Goal: Transaction & Acquisition: Book appointment/travel/reservation

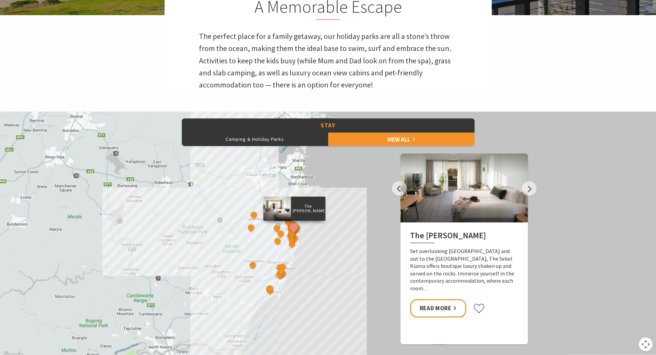
scroll to position [241, 0]
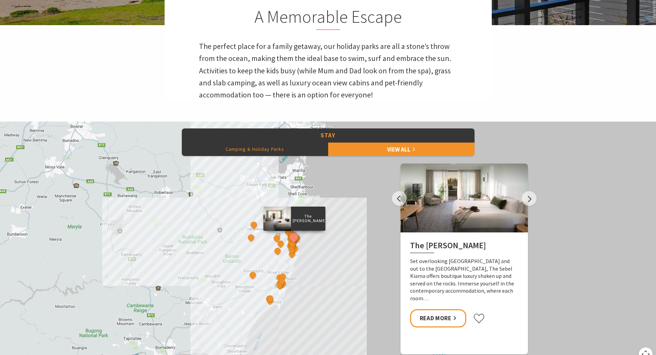
click at [271, 155] on button "Camping & Holiday Parks" at bounding box center [255, 149] width 146 height 14
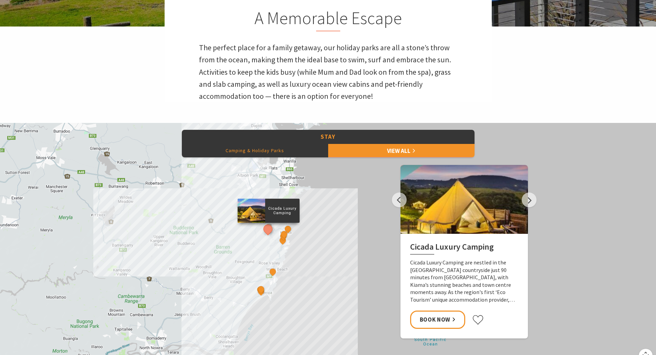
scroll to position [276, 0]
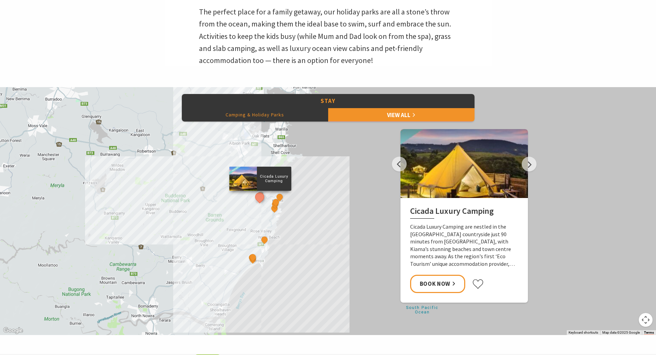
click at [537, 168] on div "Cicada Luxury Camping Surf Camp BIG4 Easts Beach Holiday Park Kendalls Beach Ho…" at bounding box center [328, 211] width 656 height 248
click at [533, 166] on button "Next" at bounding box center [529, 164] width 15 height 15
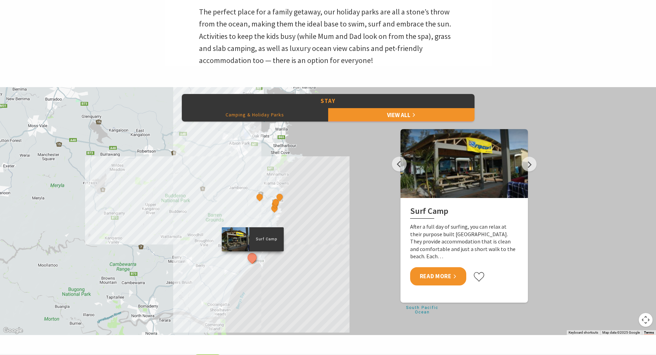
click at [440, 274] on link "Read More" at bounding box center [438, 276] width 56 height 18
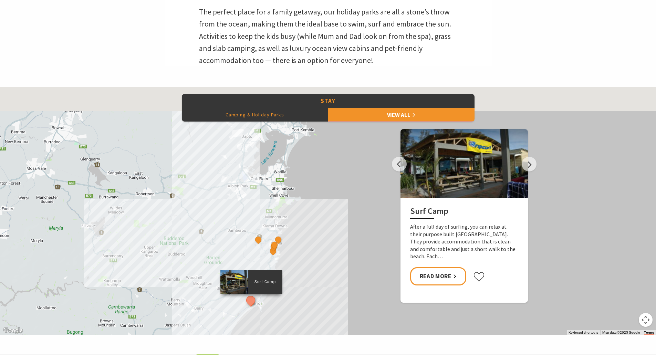
drag, startPoint x: 350, startPoint y: 162, endPoint x: 349, endPoint y: 206, distance: 44.1
click at [349, 206] on div "Cicada Luxury Camping Surf Camp BIG4 Easts Beach Holiday Park Kendalls Beach Ho…" at bounding box center [328, 211] width 656 height 248
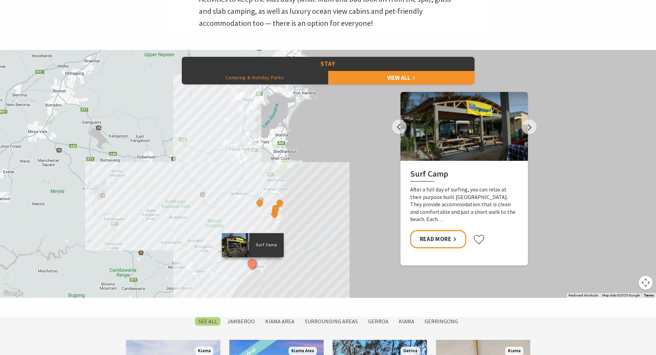
scroll to position [379, 0]
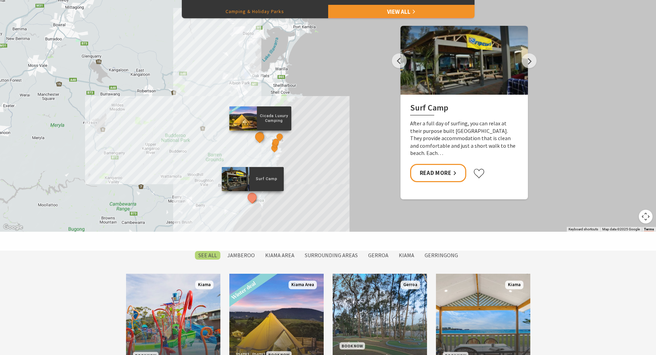
click at [260, 138] on button "See detail about Cicada Luxury Camping" at bounding box center [259, 136] width 13 height 13
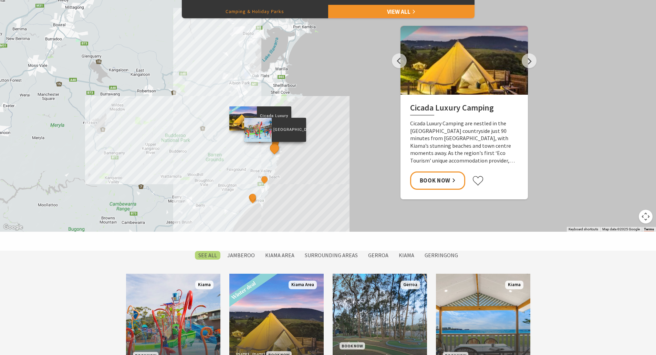
click at [273, 151] on button "See detail about BIG4 Easts Beach Holiday Park" at bounding box center [274, 148] width 13 height 13
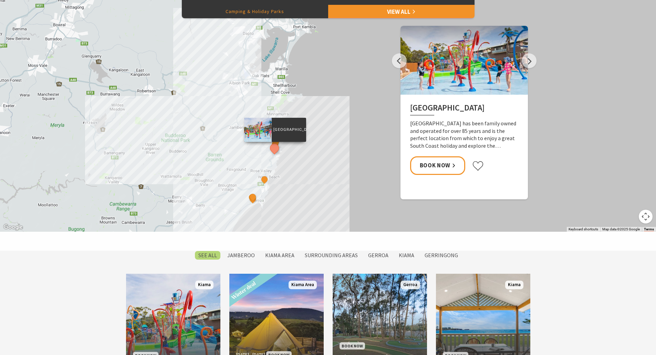
click at [301, 167] on div "Cicada Luxury Camping Surf Camp BIG4 Easts Beach Holiday Park Kendalls Beach Ho…" at bounding box center [328, 108] width 656 height 248
click at [254, 198] on button "See detail about Discovery Parks - Gerroa" at bounding box center [252, 197] width 13 height 13
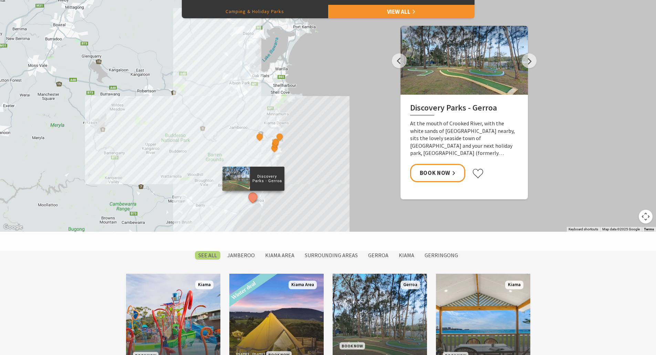
click at [284, 190] on div "Discovery Parks - Gerroa" at bounding box center [253, 179] width 62 height 24
click at [433, 168] on link "Book Now" at bounding box center [437, 173] width 55 height 18
drag, startPoint x: 280, startPoint y: 155, endPoint x: 279, endPoint y: 142, distance: 12.8
click at [279, 142] on div "Cicada Luxury Camping Surf Camp BIG4 Easts Beach Holiday Park Kendalls Beach Ho…" at bounding box center [328, 108] width 656 height 248
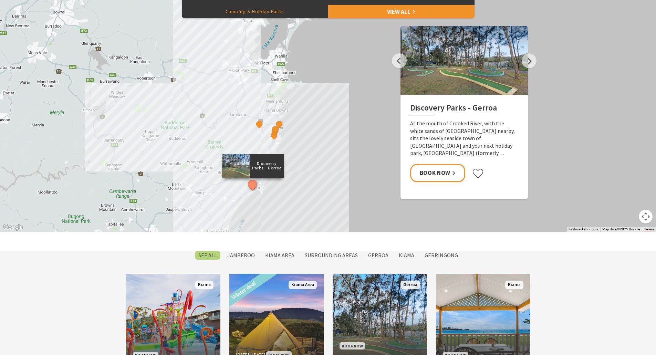
click at [308, 158] on div "Cicada Luxury Camping Surf Camp BIG4 Easts Beach Holiday Park Kendalls Beach Ho…" at bounding box center [328, 108] width 656 height 248
click at [281, 122] on button "See detail about Kiama Harbour Cabins" at bounding box center [279, 124] width 13 height 13
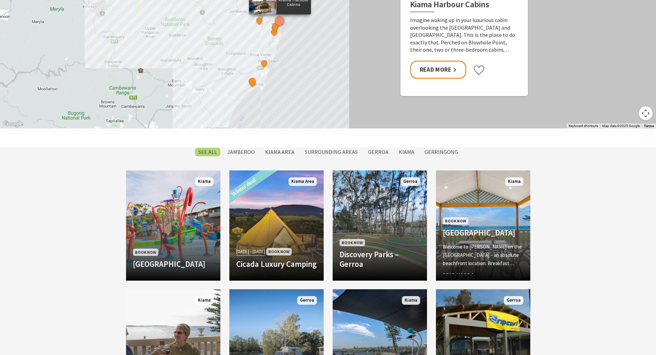
scroll to position [413, 0]
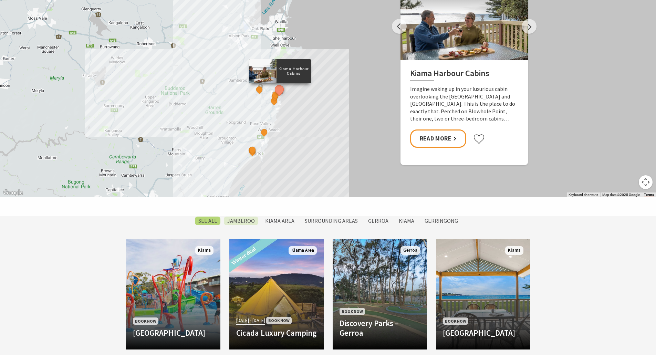
click at [243, 223] on label "Jamberoo" at bounding box center [241, 221] width 34 height 9
click at [0, 0] on input "Jamberoo" at bounding box center [0, 0] width 0 height 0
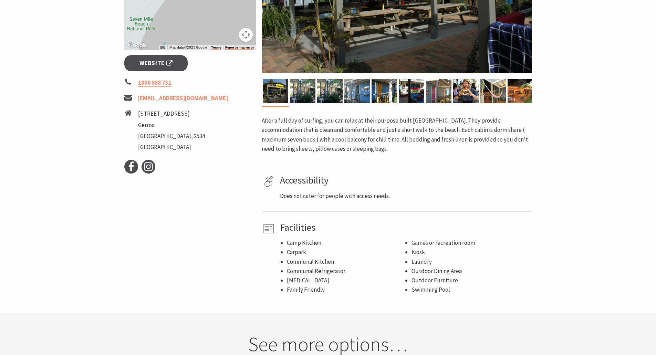
scroll to position [138, 0]
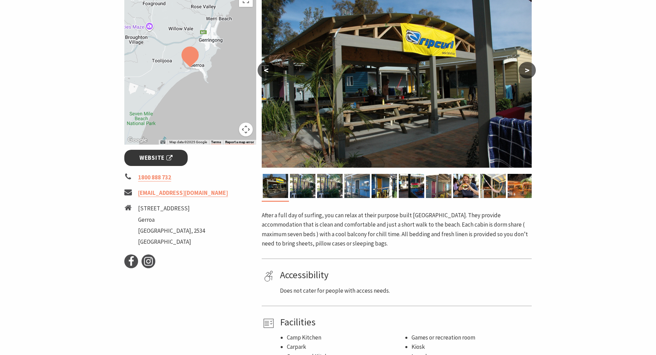
click at [160, 158] on span "Website" at bounding box center [156, 157] width 33 height 9
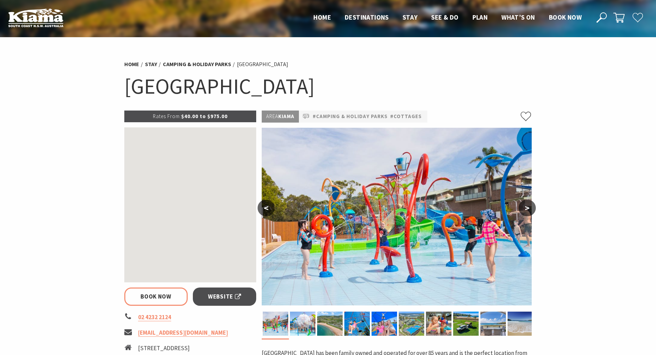
select select "3"
select select "2"
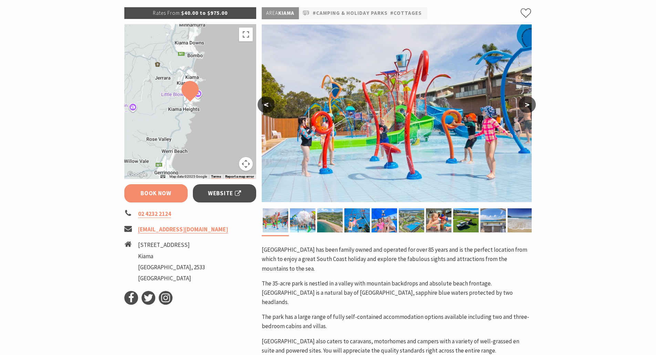
click at [152, 190] on link "Book Now" at bounding box center [156, 193] width 64 height 18
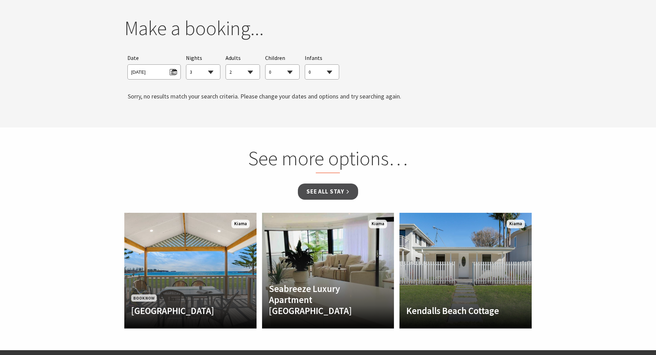
scroll to position [653, 0]
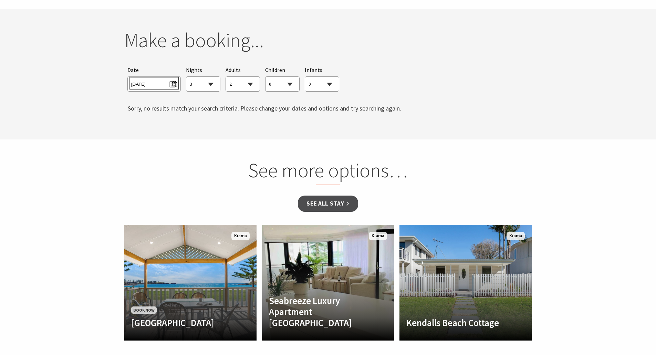
click at [173, 79] on span "Wed 10/09/2025" at bounding box center [154, 83] width 46 height 9
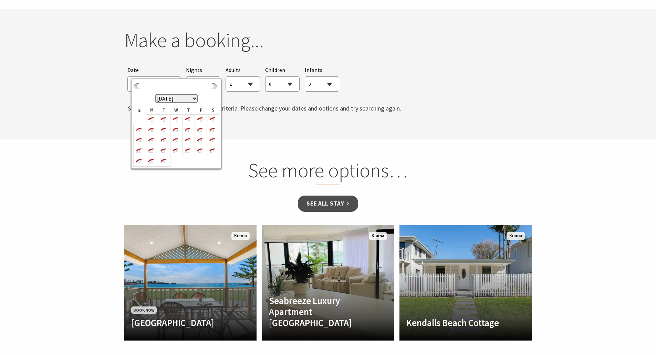
click at [210, 85] on th "September 2025 October 2025 November 2025 December 2025 January 2026 February 2…" at bounding box center [177, 93] width 86 height 25
click at [213, 85] on link "Next" at bounding box center [216, 87] width 8 height 8
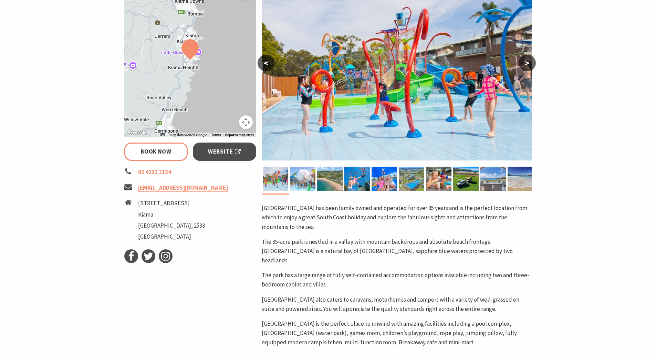
scroll to position [136, 0]
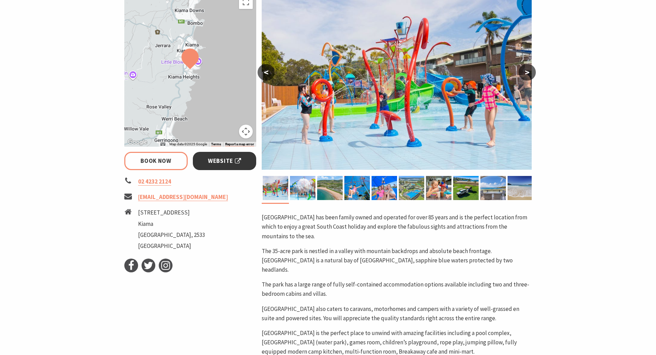
click at [207, 158] on link "Website" at bounding box center [225, 161] width 64 height 18
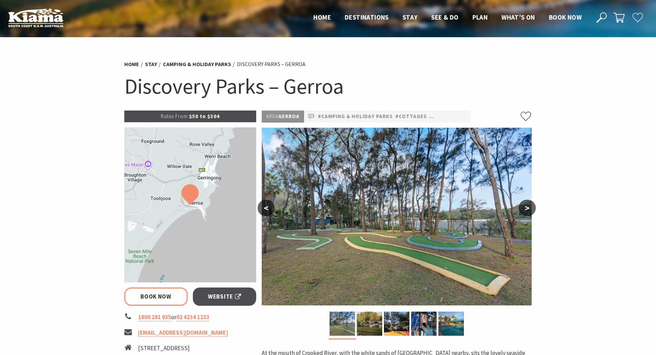
select select "3"
select select "2"
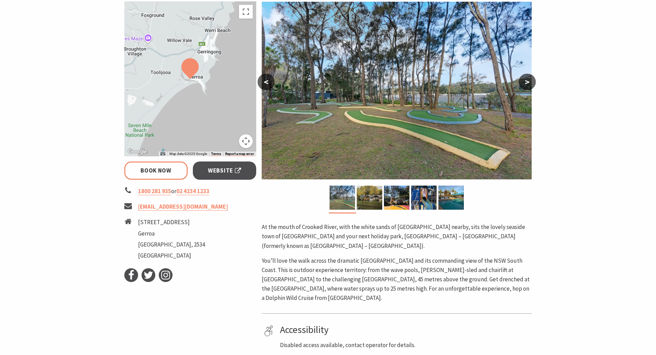
scroll to position [138, 0]
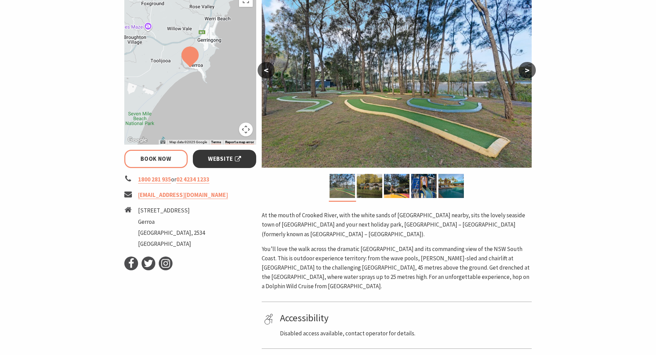
click at [246, 157] on link "Website" at bounding box center [225, 159] width 64 height 18
select select "3"
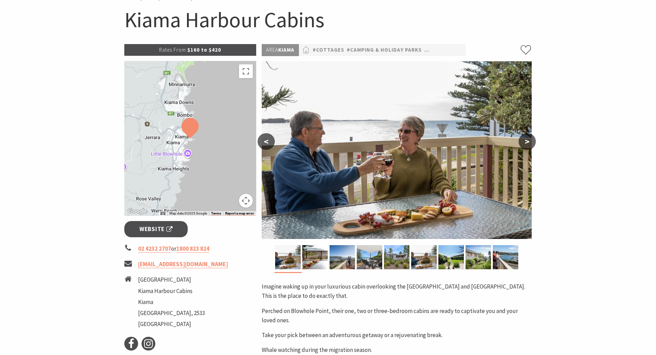
scroll to position [103, 0]
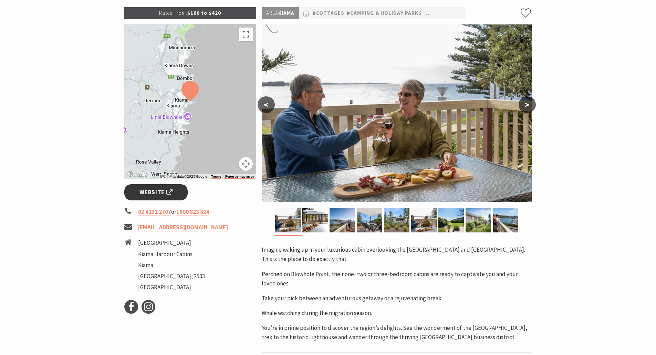
click at [160, 191] on span "Website" at bounding box center [156, 192] width 33 height 9
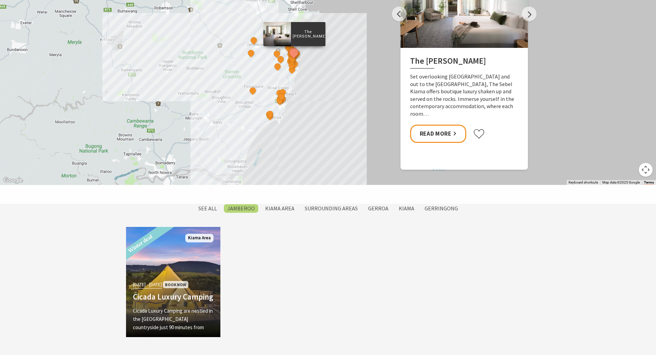
scroll to position [416, 0]
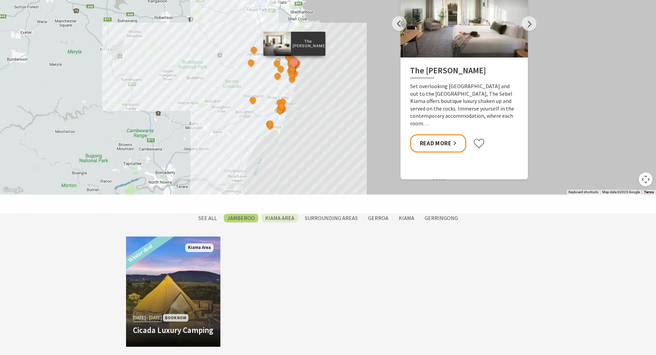
click at [269, 220] on label "Kiama Area" at bounding box center [280, 218] width 36 height 9
click at [0, 0] on input "Kiama Area" at bounding box center [0, 0] width 0 height 0
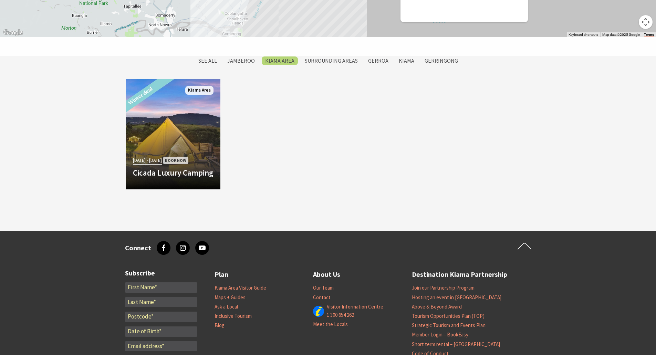
scroll to position [526, 0]
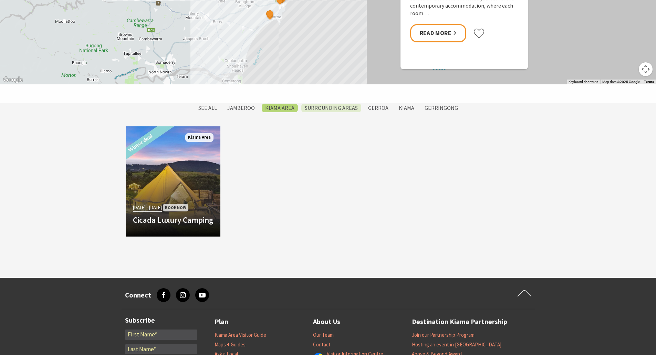
click at [330, 104] on label "Surrounding Areas" at bounding box center [331, 108] width 60 height 9
click at [0, 0] on input "Surrounding Areas" at bounding box center [0, 0] width 0 height 0
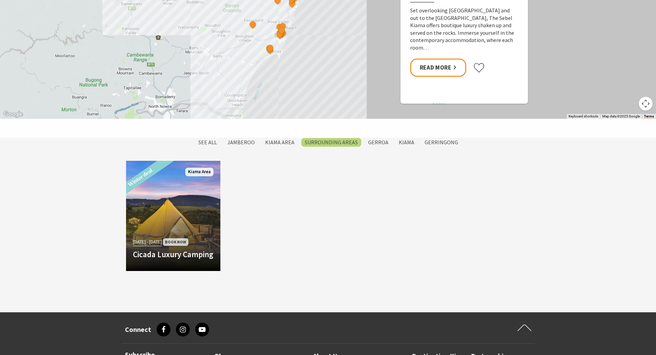
scroll to position [354, 0]
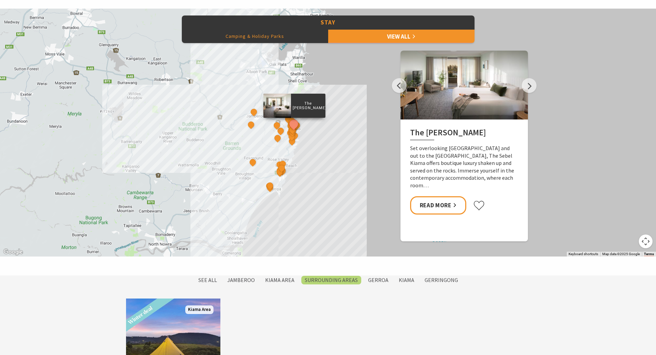
click at [257, 39] on button "Camping & Holiday Parks" at bounding box center [255, 36] width 146 height 14
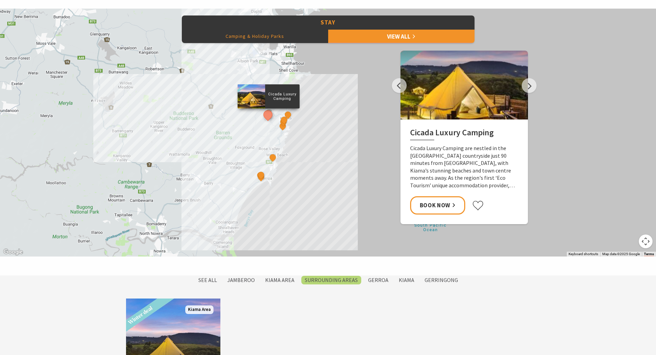
click at [646, 239] on button "Map camera controls" at bounding box center [646, 242] width 14 height 14
click at [626, 208] on button "Zoom in" at bounding box center [629, 207] width 14 height 14
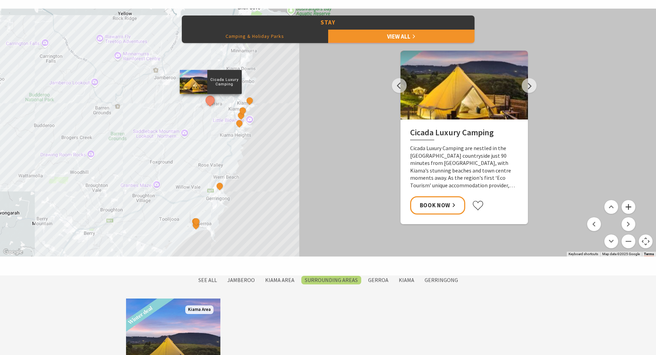
click at [625, 209] on button "Zoom in" at bounding box center [629, 207] width 14 height 14
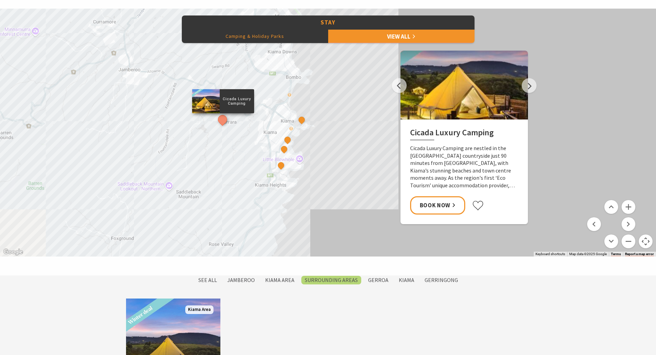
drag, startPoint x: 212, startPoint y: 164, endPoint x: 343, endPoint y: 216, distance: 140.9
click at [343, 216] on div "Cicada Luxury Camping Surf Camp BIG4 Easts Beach Holiday Park Kendalls Beach Ho…" at bounding box center [328, 133] width 656 height 248
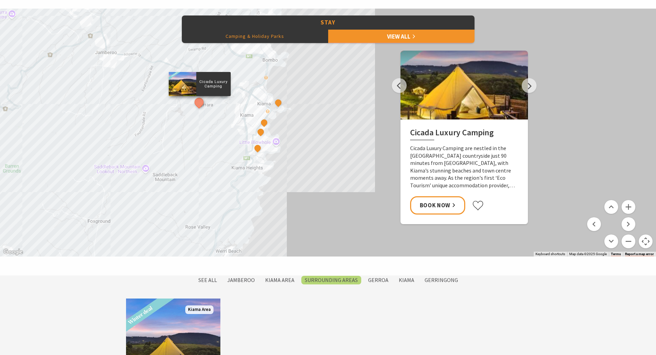
drag, startPoint x: 350, startPoint y: 127, endPoint x: 325, endPoint y: 104, distance: 33.9
click at [325, 104] on div "Cicada Luxury Camping Surf Camp BIG4 Easts Beach Holiday Park Kendalls Beach Ho…" at bounding box center [328, 133] width 656 height 248
click at [260, 130] on button "See detail about Kendalls Beach Holiday Park" at bounding box center [261, 132] width 13 height 13
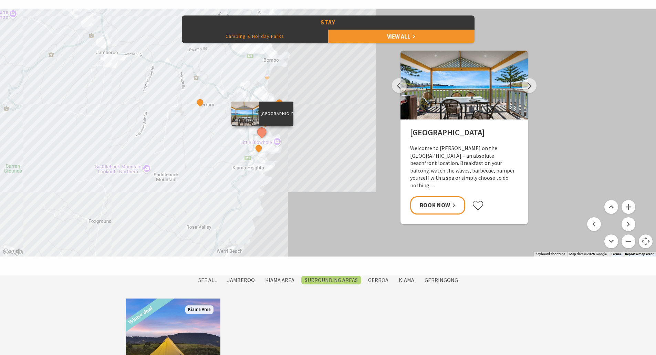
click at [295, 136] on div "Cicada Luxury Camping Surf Camp BIG4 Easts Beach Holiday Park Kendalls Beach Ho…" at bounding box center [328, 133] width 656 height 248
click at [446, 197] on link "Book Now" at bounding box center [437, 205] width 55 height 18
click at [314, 32] on button "Camping & Holiday Parks" at bounding box center [255, 36] width 146 height 14
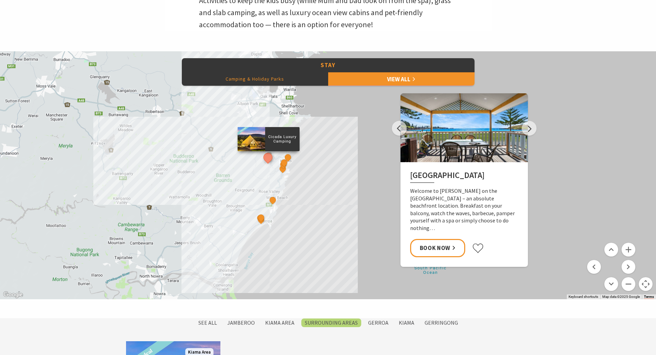
scroll to position [320, 0]
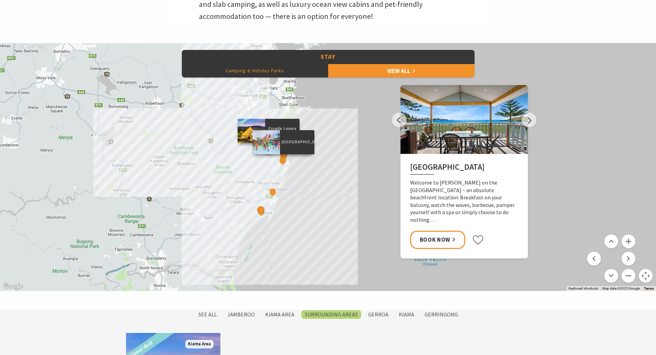
click at [284, 165] on div "BIG4 Easts Beach Holiday Park" at bounding box center [283, 161] width 10 height 10
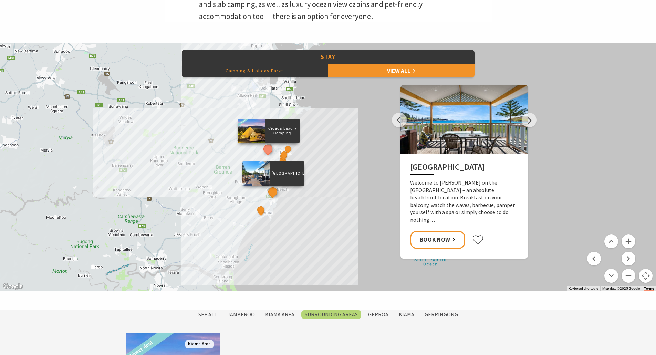
click at [275, 193] on button "See detail about Werri Beach Holiday Park" at bounding box center [272, 192] width 13 height 13
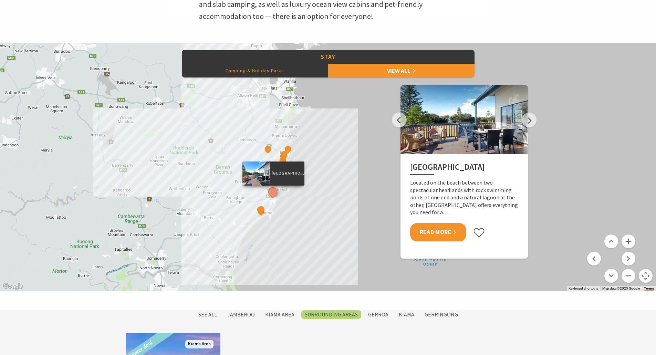
click at [446, 230] on link "Read More" at bounding box center [438, 232] width 56 height 18
click at [627, 246] on button "Zoom in" at bounding box center [629, 242] width 14 height 14
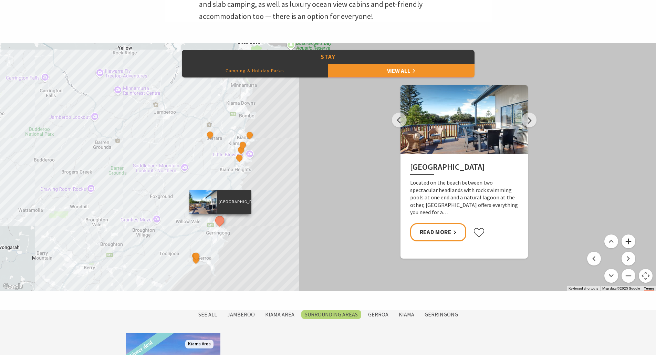
click at [627, 246] on button "Zoom in" at bounding box center [629, 242] width 14 height 14
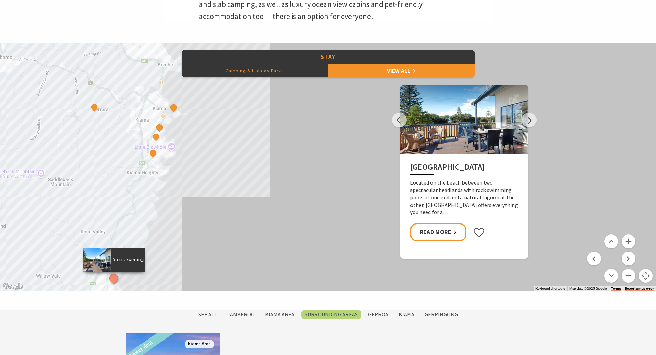
drag, startPoint x: 213, startPoint y: 246, endPoint x: 347, endPoint y: 139, distance: 171.0
click at [344, 142] on div "Cicada Luxury Camping Surf Camp BIG4 Easts Beach Holiday Park Kendalls Beach Ho…" at bounding box center [328, 167] width 656 height 248
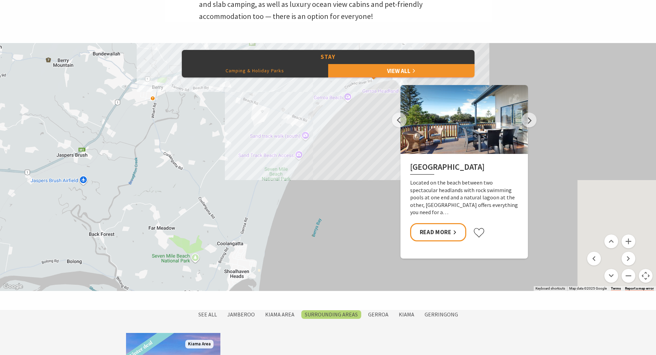
drag, startPoint x: 302, startPoint y: 187, endPoint x: 176, endPoint y: 251, distance: 141.6
click at [177, 250] on div "Cicada Luxury Camping Surf Camp BIG4 Easts Beach Holiday Park Kendalls Beach Ho…" at bounding box center [328, 167] width 656 height 248
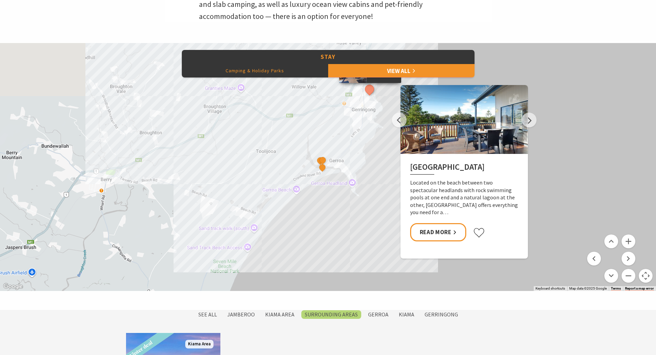
drag, startPoint x: 289, startPoint y: 141, endPoint x: 277, endPoint y: 198, distance: 58.2
click at [270, 203] on div "Cicada Luxury Camping Surf Camp BIG4 Easts Beach Holiday Park Kendalls Beach Ho…" at bounding box center [328, 167] width 656 height 248
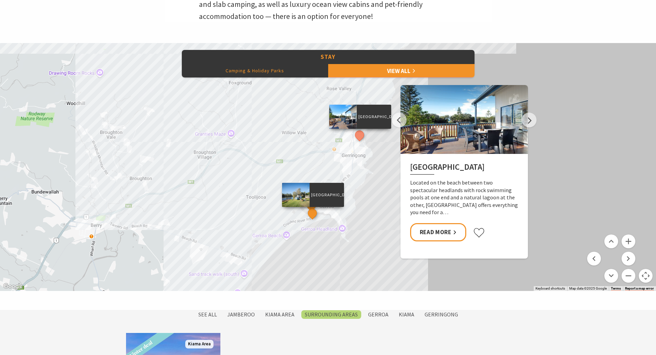
click at [313, 209] on button "See detail about Seven Mile Beach Holiday Park" at bounding box center [312, 213] width 13 height 13
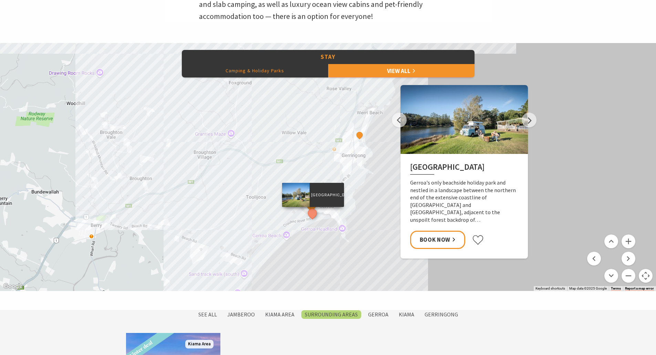
click at [316, 208] on div "Discovery Parks - Gerroa" at bounding box center [313, 207] width 10 height 10
click at [314, 205] on button "See detail about Discovery Parks - Gerroa" at bounding box center [312, 206] width 13 height 13
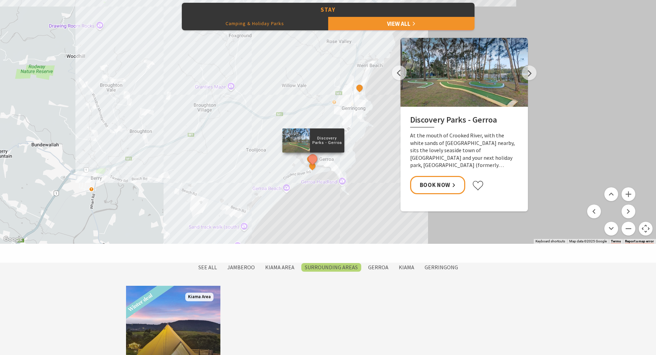
scroll to position [389, 0]
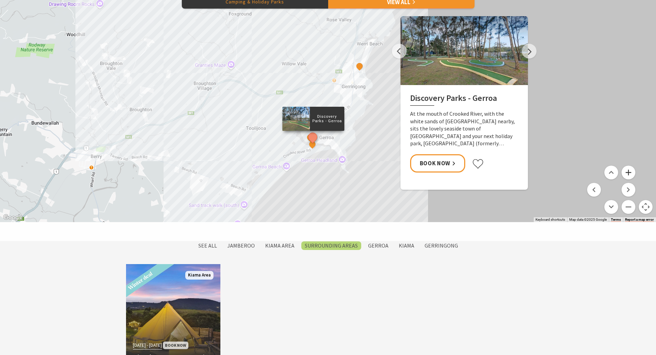
click at [630, 176] on button "Zoom in" at bounding box center [629, 173] width 14 height 14
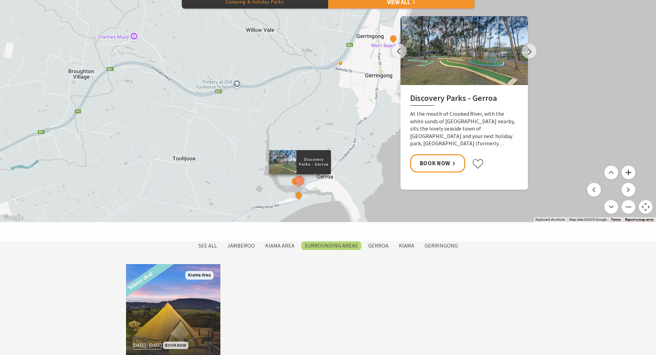
click at [630, 176] on button "Zoom in" at bounding box center [629, 173] width 14 height 14
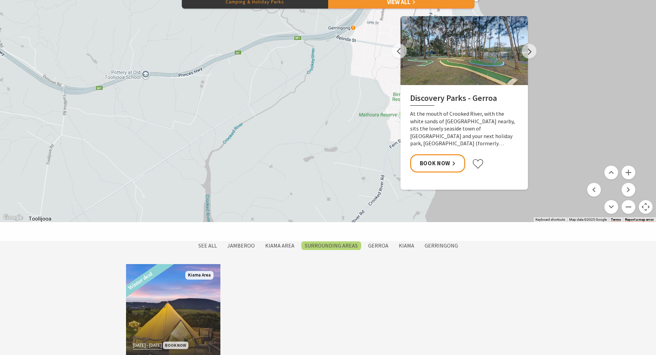
drag, startPoint x: 355, startPoint y: 185, endPoint x: 360, endPoint y: 106, distance: 78.7
click at [360, 106] on div "Cicada Luxury Camping Surf Camp BIG4 Easts Beach Holiday Park Kendalls Beach Ho…" at bounding box center [658, 304] width 661 height 413
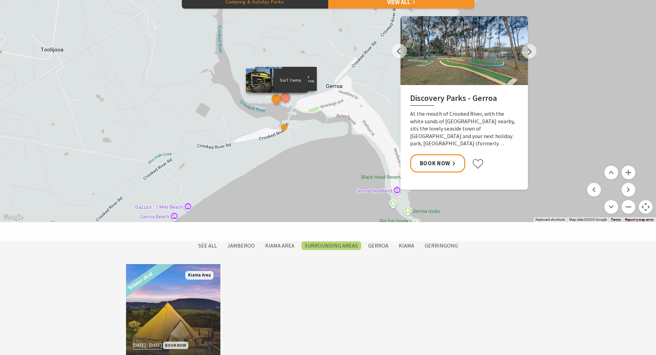
click at [277, 102] on button "See detail about Surf Camp" at bounding box center [276, 98] width 13 height 13
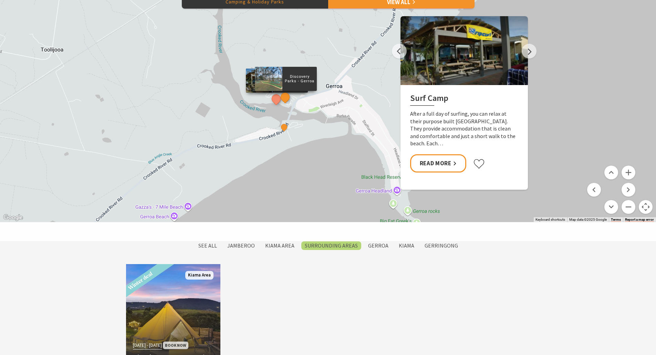
click at [286, 101] on button "See detail about Discovery Parks - Gerroa" at bounding box center [285, 97] width 13 height 13
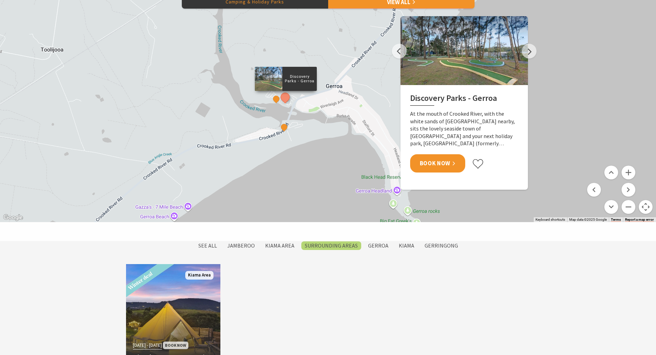
click at [455, 165] on link "Book Now" at bounding box center [437, 163] width 55 height 18
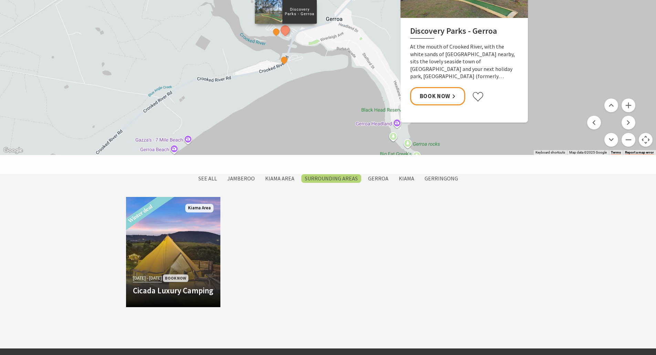
scroll to position [423, 0]
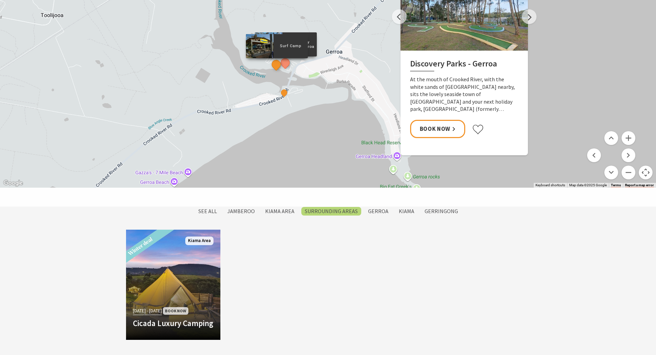
click at [276, 66] on button "See detail about Surf Camp" at bounding box center [276, 64] width 13 height 13
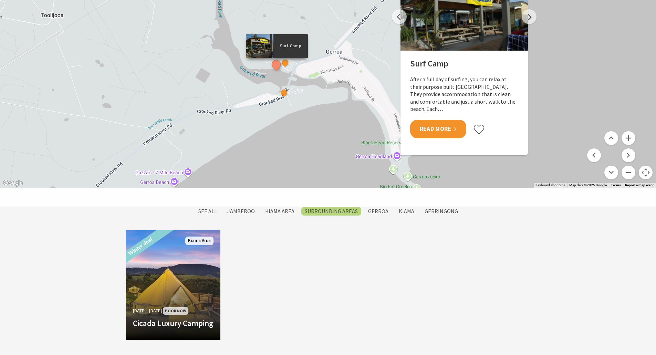
click at [434, 129] on link "Read More" at bounding box center [438, 129] width 56 height 18
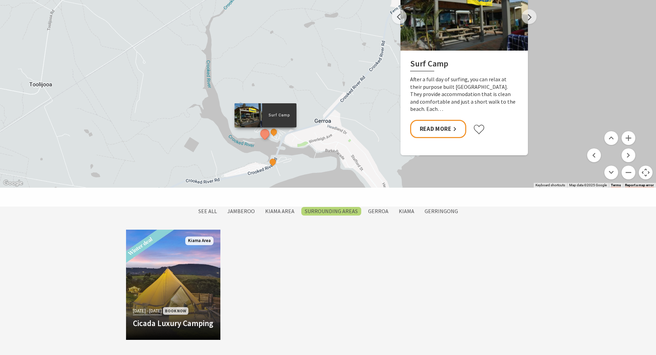
drag, startPoint x: 325, startPoint y: 92, endPoint x: 300, endPoint y: 160, distance: 72.3
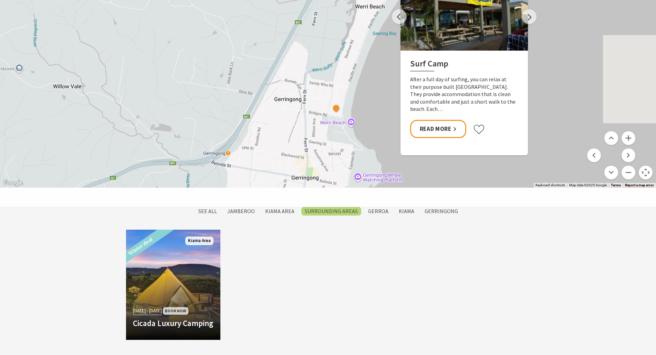
drag, startPoint x: 327, startPoint y: 119, endPoint x: 269, endPoint y: 137, distance: 60.5
click at [269, 137] on div "Cicada Luxury Camping Surf Camp BIG4 Easts Beach Holiday Park Kendalls Beach Ho…" at bounding box center [328, 64] width 656 height 248
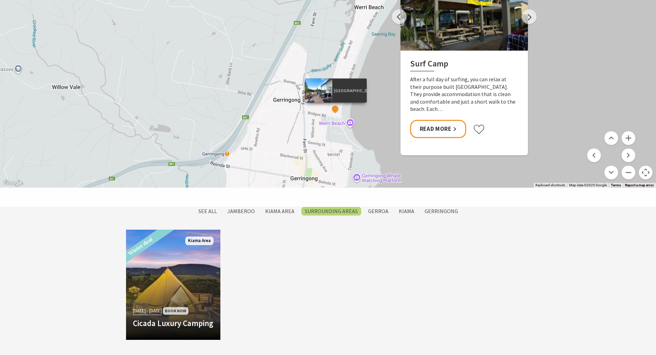
click at [334, 105] on button "See detail about Werri Beach Holiday Park" at bounding box center [335, 109] width 9 height 9
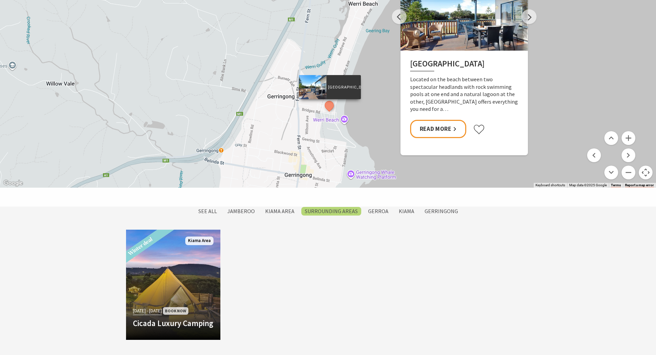
drag, startPoint x: 284, startPoint y: 134, endPoint x: 250, endPoint y: 59, distance: 81.9
click at [250, 59] on div "Cicada Luxury Camping Surf Camp BIG4 Easts Beach Holiday Park Kendalls Beach Ho…" at bounding box center [328, 64] width 656 height 248
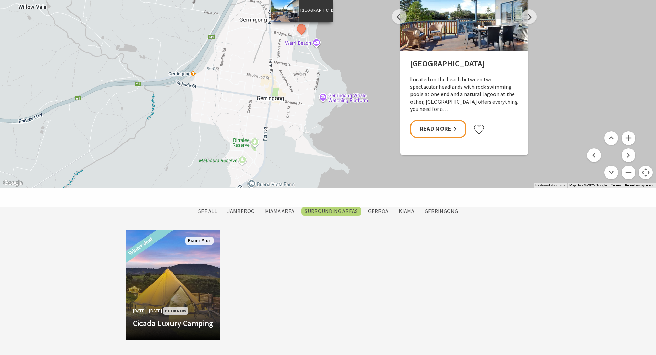
drag, startPoint x: 244, startPoint y: 105, endPoint x: 243, endPoint y: 58, distance: 47.9
click at [243, 58] on div "Cicada Luxury Camping Surf Camp BIG4 Easts Beach Holiday Park Kendalls Beach Ho…" at bounding box center [328, 64] width 656 height 248
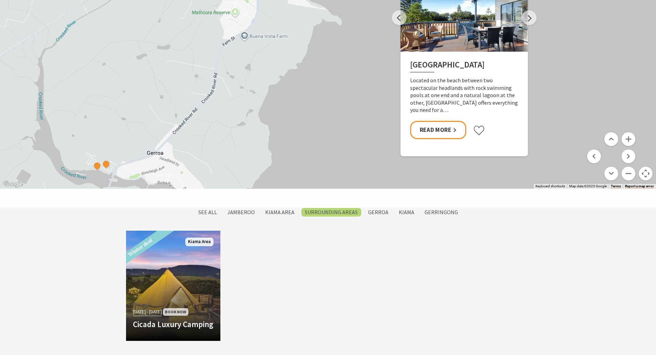
scroll to position [389, 0]
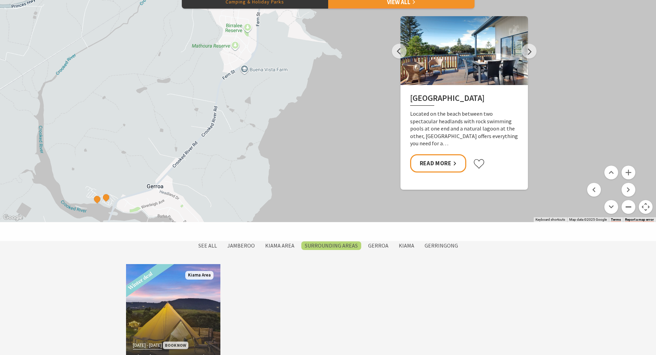
click at [627, 206] on button "Zoom out" at bounding box center [629, 207] width 14 height 14
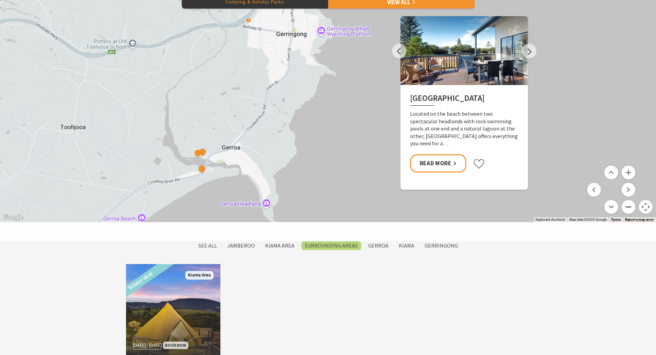
click at [627, 206] on button "Zoom out" at bounding box center [629, 207] width 14 height 14
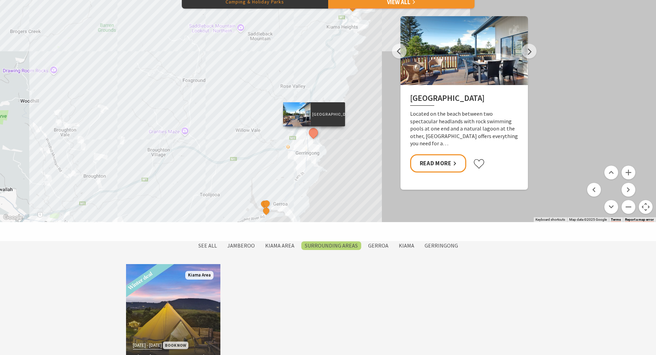
drag, startPoint x: 319, startPoint y: 86, endPoint x: 309, endPoint y: 188, distance: 102.9
click at [309, 188] on div "Cicada Luxury Camping Surf Camp BIG4 Easts Beach Holiday Park Kendalls Beach Ho…" at bounding box center [328, 98] width 656 height 248
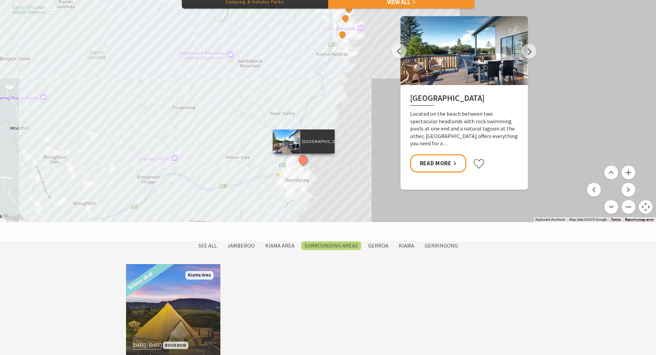
drag, startPoint x: 324, startPoint y: 91, endPoint x: 299, endPoint y: 154, distance: 68.3
click at [297, 157] on div "Cicada Luxury Camping Surf Camp BIG4 Easts Beach Holiday Park Kendalls Beach Ho…" at bounding box center [328, 98] width 656 height 248
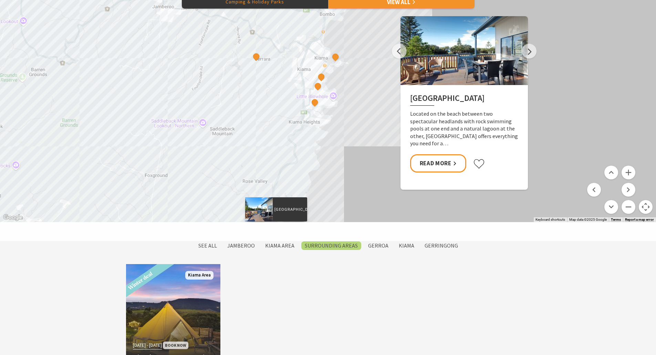
click at [306, 140] on div "Cicada Luxury Camping Surf Camp BIG4 Easts Beach Holiday Park Kendalls Beach Ho…" at bounding box center [328, 98] width 656 height 248
click at [256, 55] on button "See detail about Cicada Luxury Camping" at bounding box center [255, 57] width 13 height 13
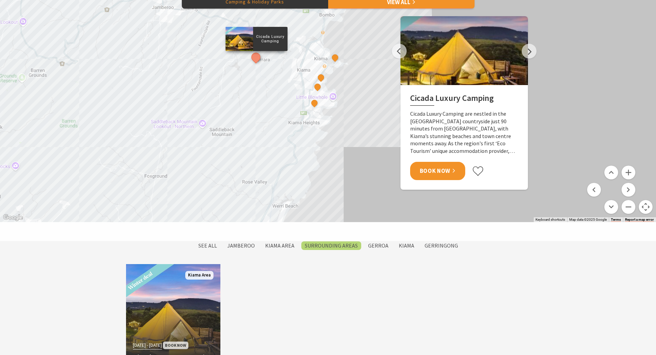
click at [424, 164] on link "Book Now" at bounding box center [437, 171] width 55 height 18
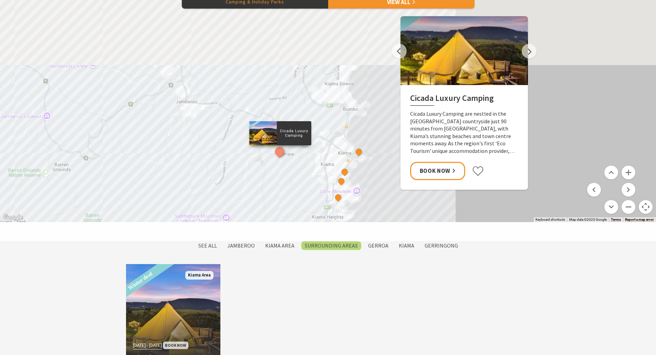
drag, startPoint x: 365, startPoint y: 132, endPoint x: 379, endPoint y: 202, distance: 71.1
click at [390, 229] on section "Stay Camping & Holiday Parks View All Previous Werri Beach Holiday Park Located…" at bounding box center [328, 107] width 656 height 267
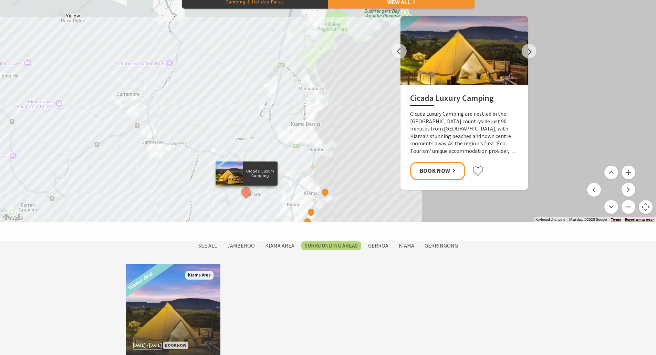
drag, startPoint x: 327, startPoint y: 115, endPoint x: 285, endPoint y: 172, distance: 70.9
click at [293, 173] on div "Cicada Luxury Camping Surf Camp BIG4 Easts Beach Holiday Park Kendalls Beach Ho…" at bounding box center [623, 351] width 661 height 413
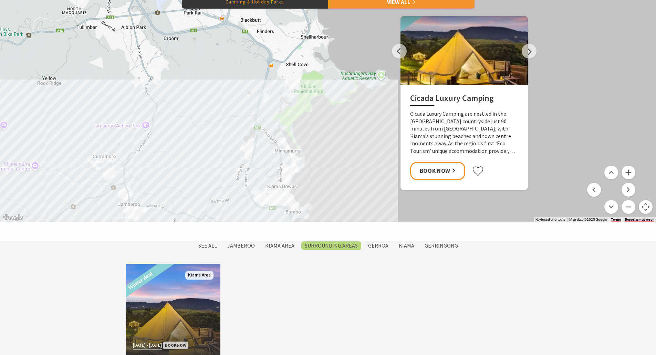
drag, startPoint x: 284, startPoint y: 131, endPoint x: 269, endPoint y: 184, distance: 55.3
click at [269, 184] on div "Cicada Luxury Camping Surf Camp BIG4 Easts Beach Holiday Park Kendalls Beach Ho…" at bounding box center [328, 98] width 656 height 248
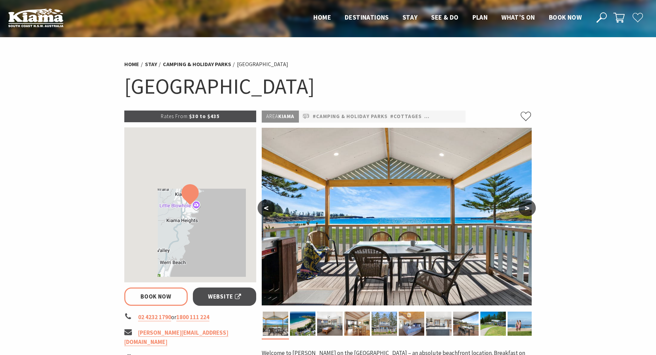
select select "3"
select select "2"
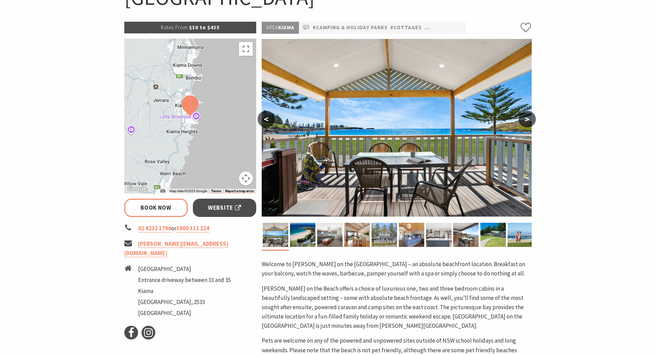
scroll to position [103, 0]
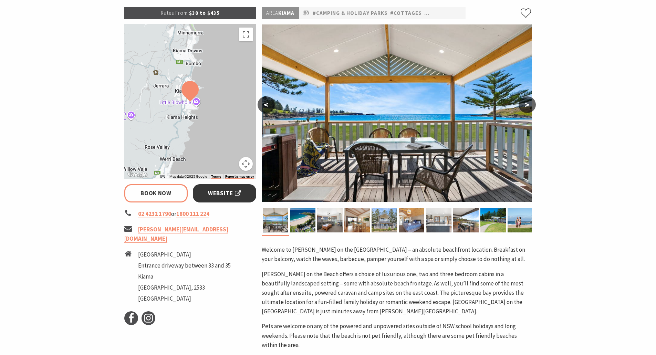
click at [206, 188] on link "Website" at bounding box center [225, 193] width 64 height 18
select select "3"
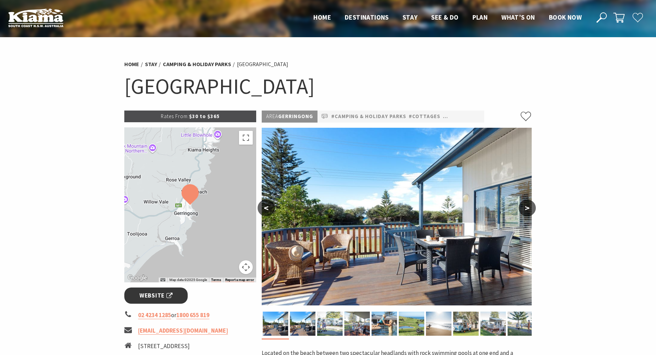
click at [164, 289] on link "Website" at bounding box center [156, 296] width 64 height 16
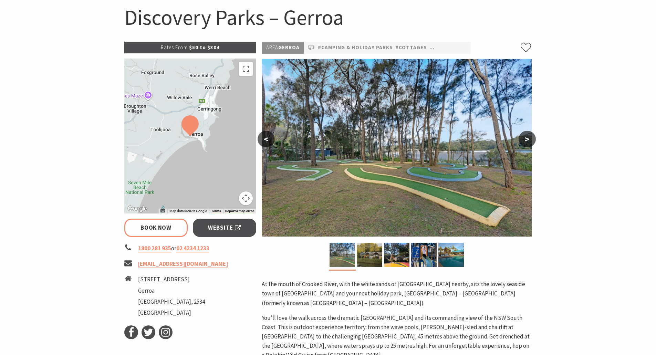
select select "3"
select select "2"
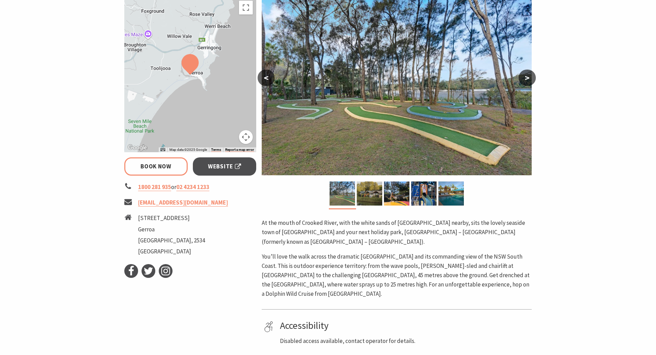
scroll to position [207, 0]
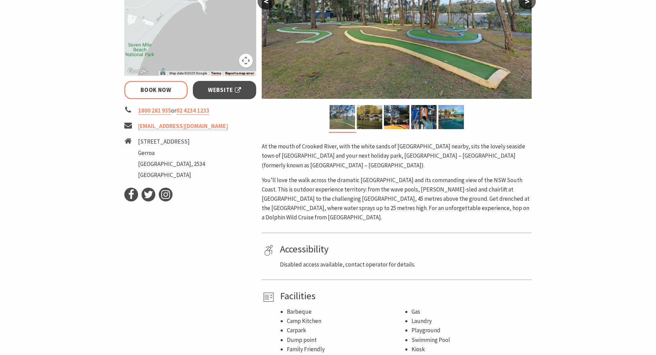
click at [71, 135] on section "Home Stay Camping & Holiday Parks Discovery Parks – Gerroa Discovery Parks – Ge…" at bounding box center [328, 101] width 656 height 543
click at [56, 115] on section "Home Stay Camping & Holiday Parks Discovery Parks – Gerroa Discovery Parks – Ge…" at bounding box center [328, 101] width 656 height 543
select select "3"
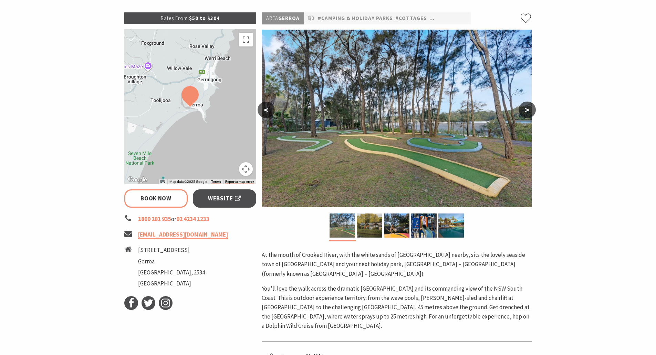
scroll to position [34, 0]
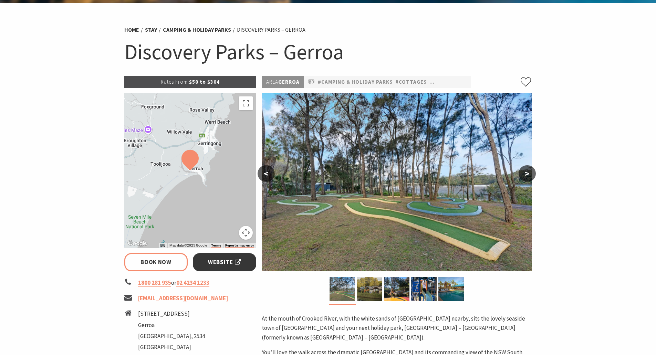
click at [208, 259] on span "Website" at bounding box center [224, 262] width 33 height 9
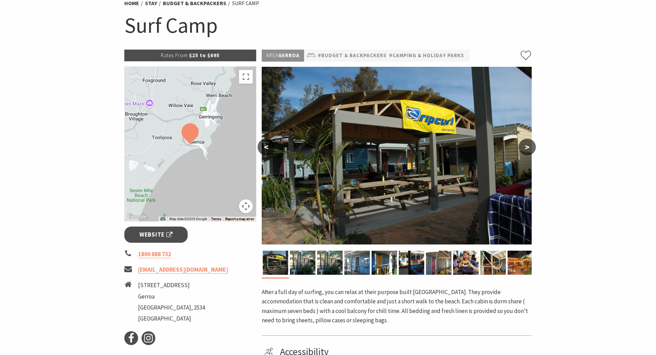
scroll to position [103, 0]
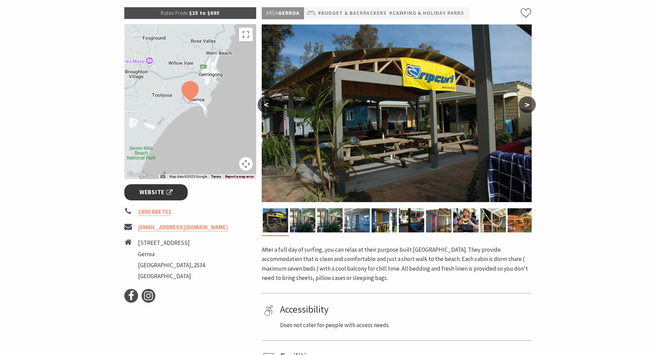
click at [153, 197] on span "Website" at bounding box center [156, 192] width 33 height 9
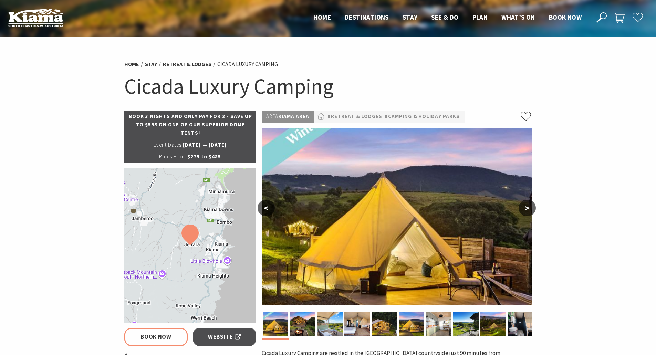
select select "3"
select select "2"
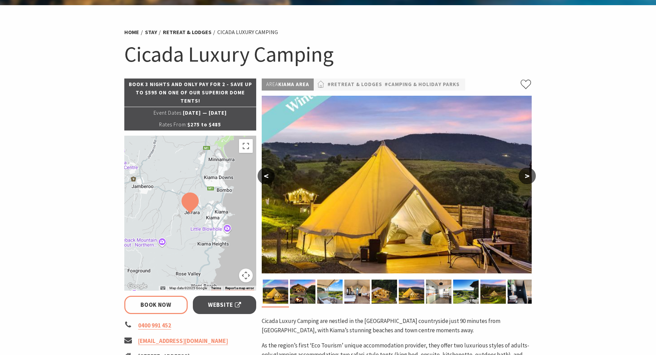
scroll to position [69, 0]
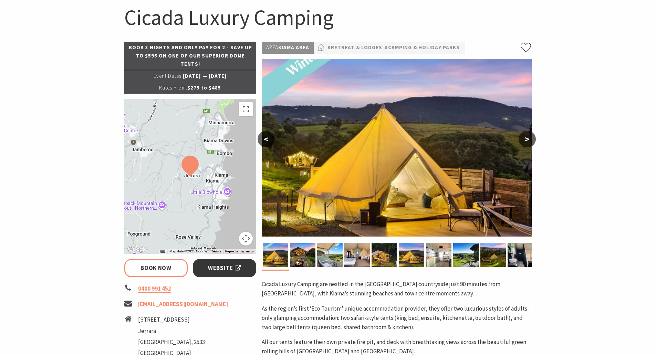
click at [238, 270] on span "Website" at bounding box center [224, 268] width 33 height 9
select select "3"
